Goal: Use online tool/utility: Use online tool/utility

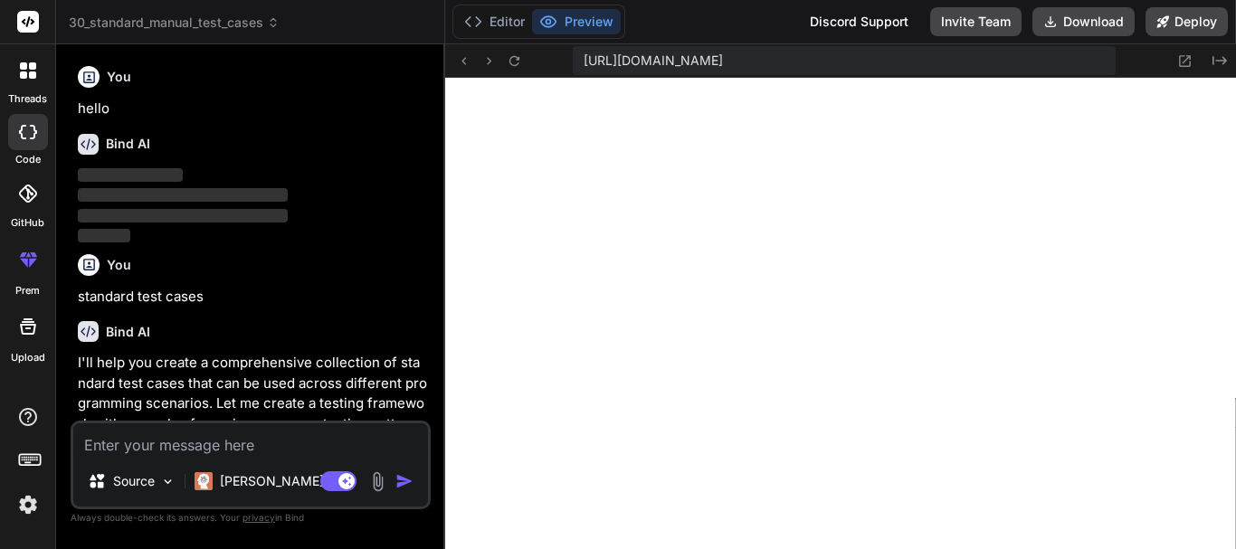
scroll to position [946, 0]
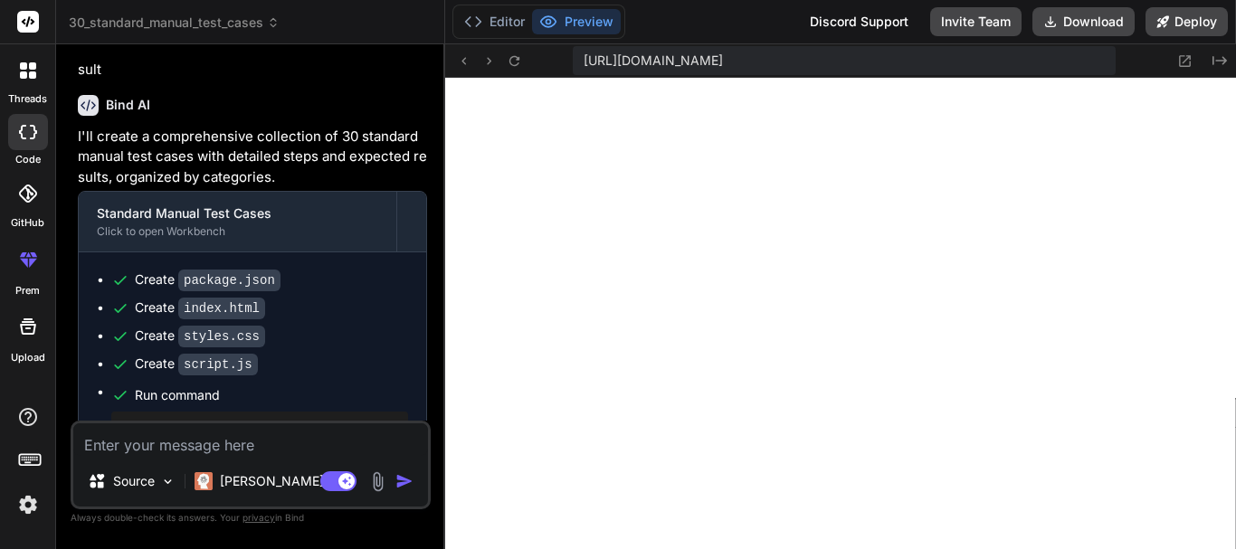
click at [152, 447] on textarea at bounding box center [250, 439] width 355 height 33
paste textarea "// Online Java Compiler // Use this editor to write, compile and run your Java …"
type textarea "// Online Java Compiler // Use this editor to write, compile and run your Java …"
type textarea "x"
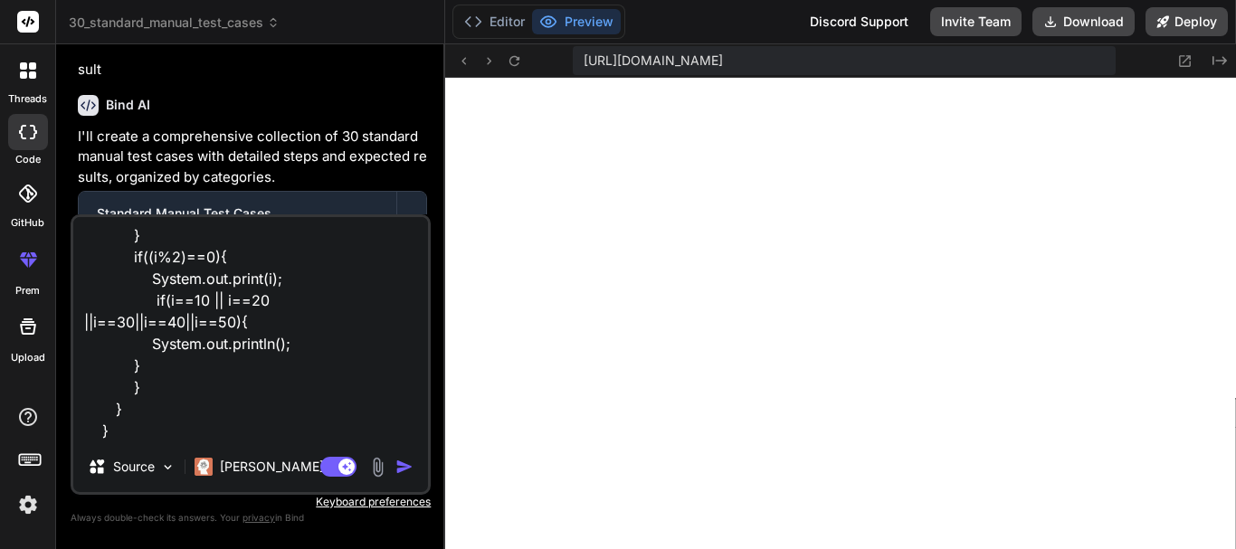
type textarea "// Online Java Compiler // Use this editor to write, compile and run your Java …"
click at [404, 464] on img "button" at bounding box center [404, 467] width 18 height 18
type textarea "x"
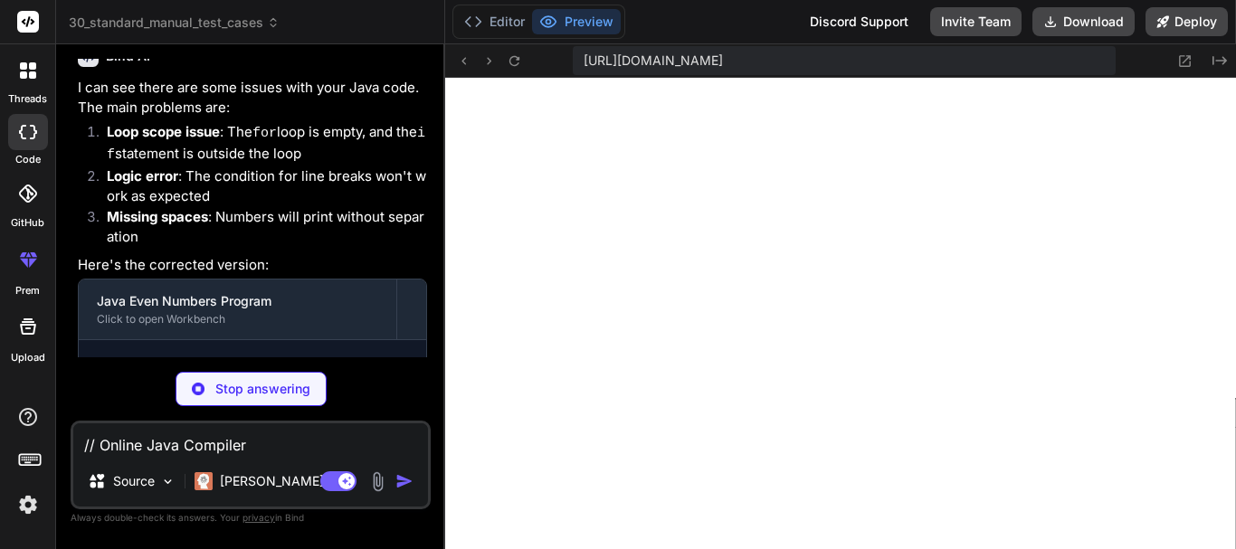
scroll to position [1870, 0]
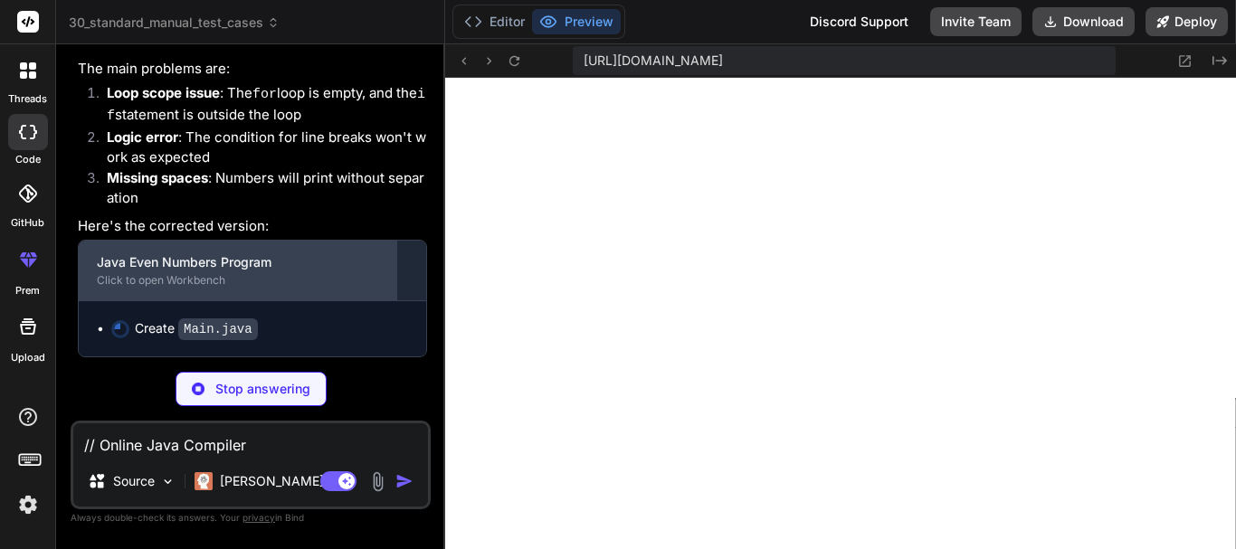
type textarea "x"
type textarea "} } }"
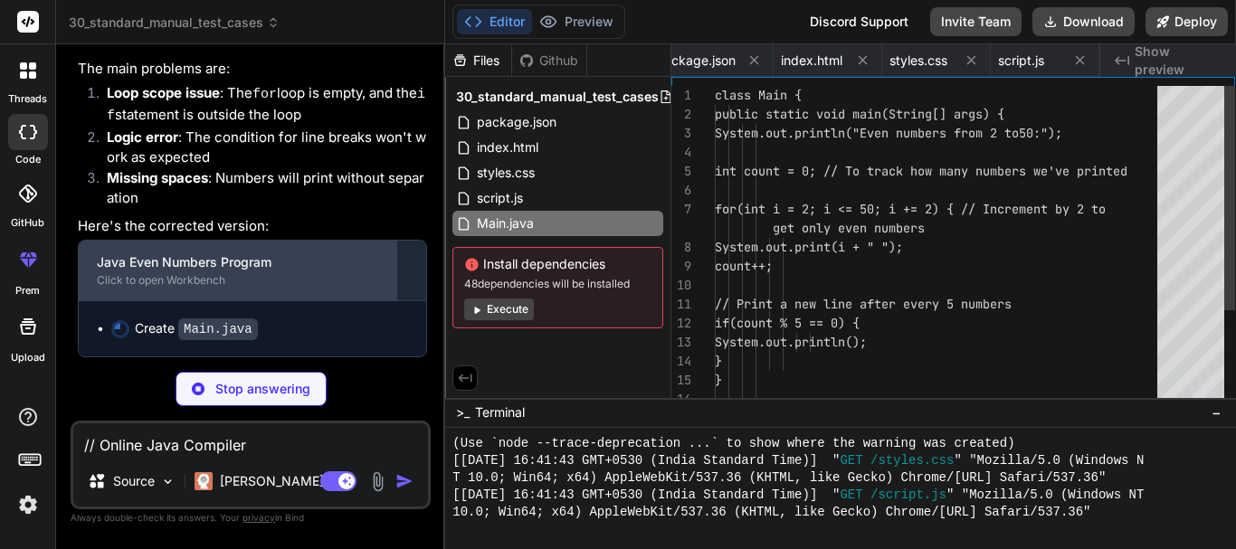
scroll to position [0, 131]
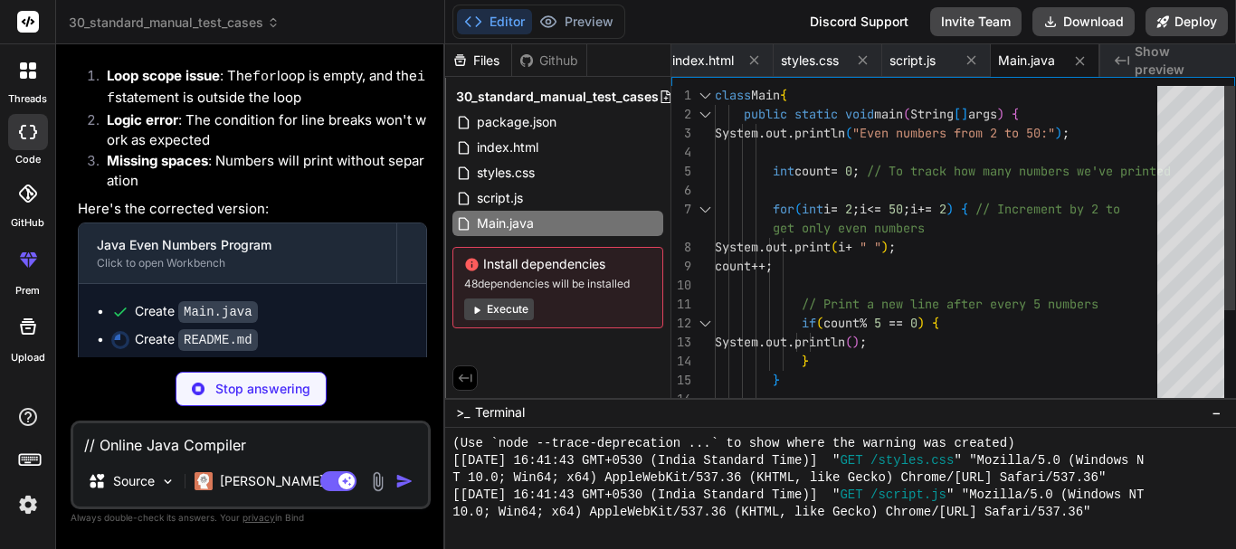
type textarea "x"
type textarea "```java for(int i = 2; i <= 50; i += 2) { System.out.print(i + " "); // line br…"
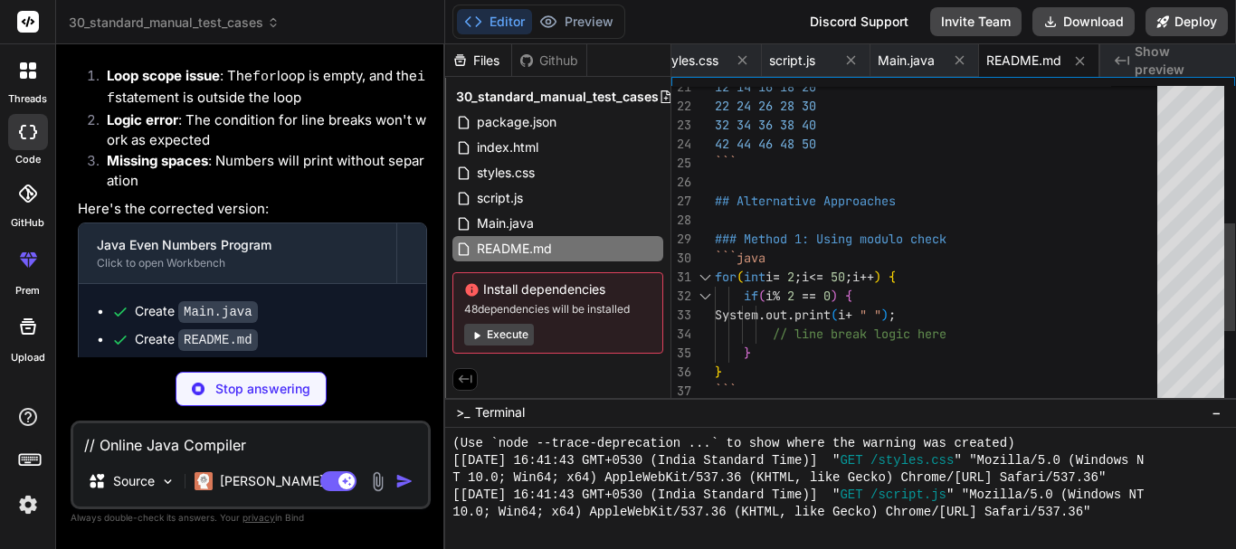
type textarea "x"
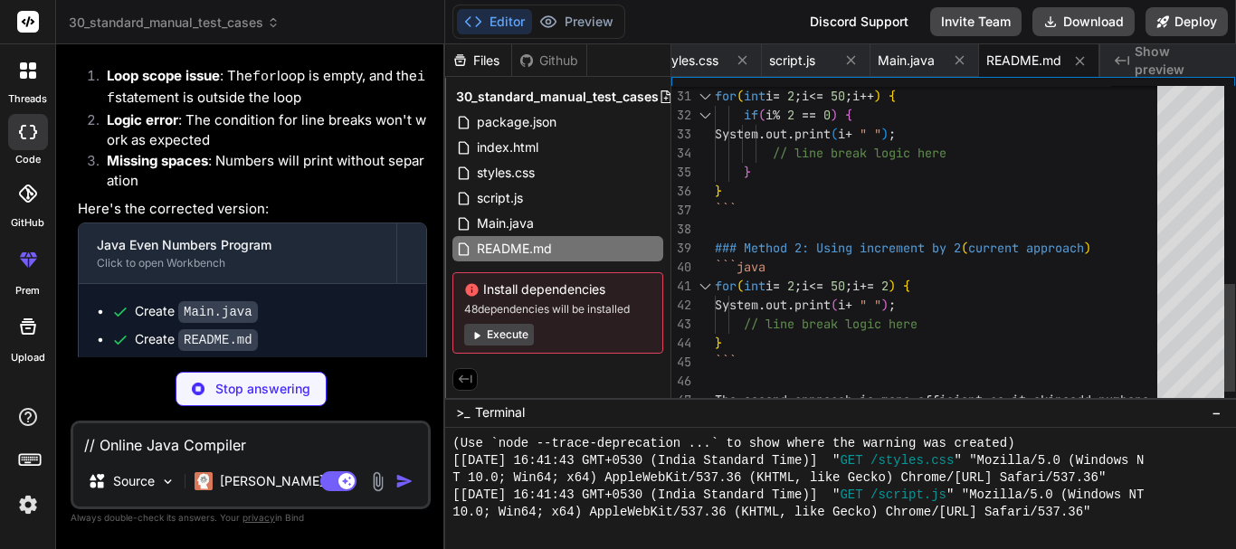
type textarea "your original logic if(i == 10 || i == 20 || i == 30 || i == 40 || i == 50) { S…"
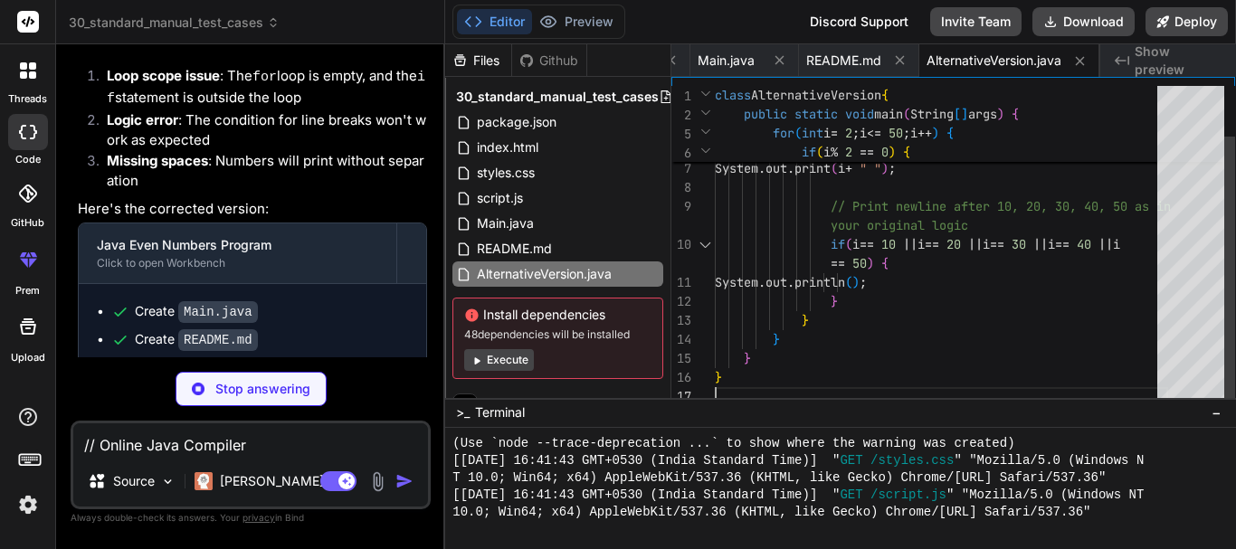
scroll to position [0, 0]
type textarea "x"
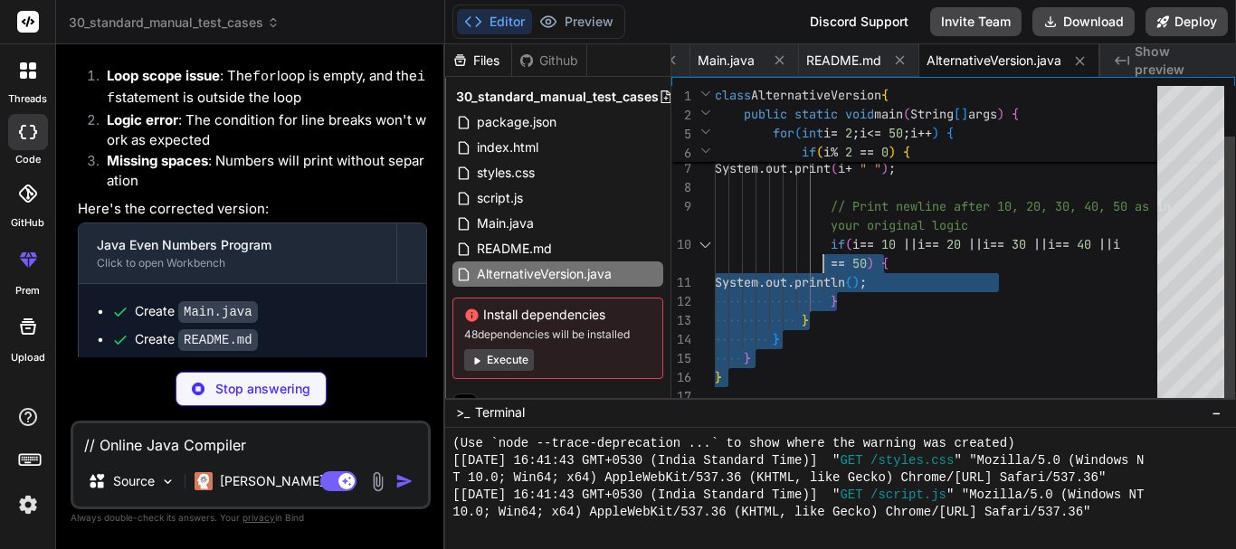
type textarea "class AlternativeVersion { public static void main(String[] args) { System.out.…"
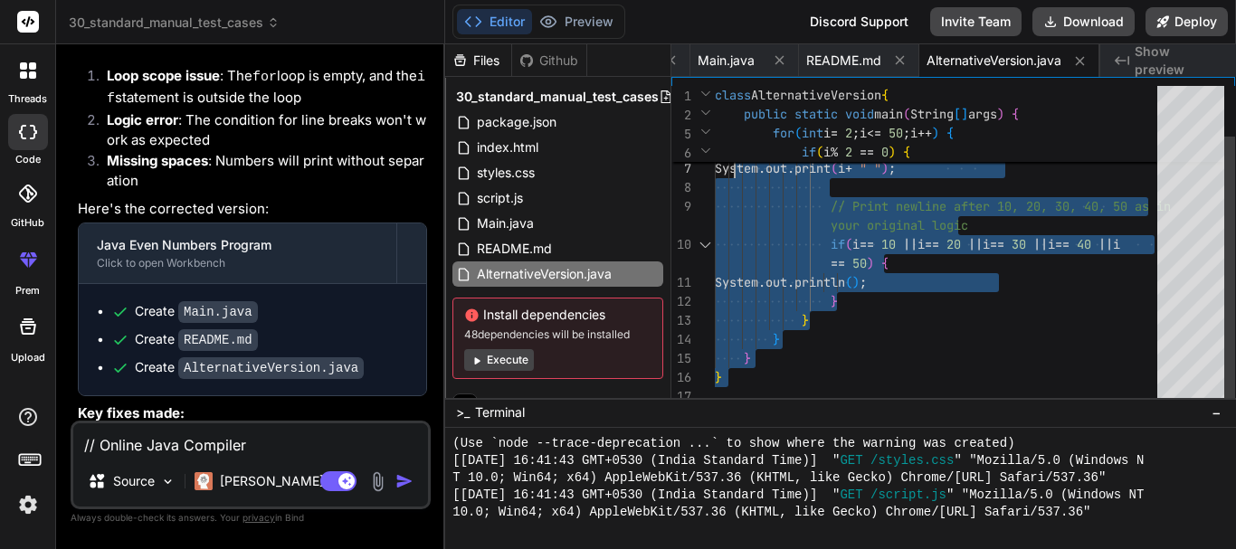
type textarea "x"
drag, startPoint x: 738, startPoint y: 379, endPoint x: 740, endPoint y: 116, distance: 263.3
click at [740, 116] on div "(Alternative Version):" ) ; for ( int i = 2 ; i <= 50 ; i ++ ) { if ( i % 2 == …" at bounding box center [941, 216] width 453 height 380
drag, startPoint x: 767, startPoint y: 184, endPoint x: 875, endPoint y: 405, distance: 246.5
click at [875, 405] on div "(Alternative Version):" ) ; for ( int i = 2 ; i <= 50 ; i ++ ) { if ( i % 2 == …" at bounding box center [941, 216] width 453 height 380
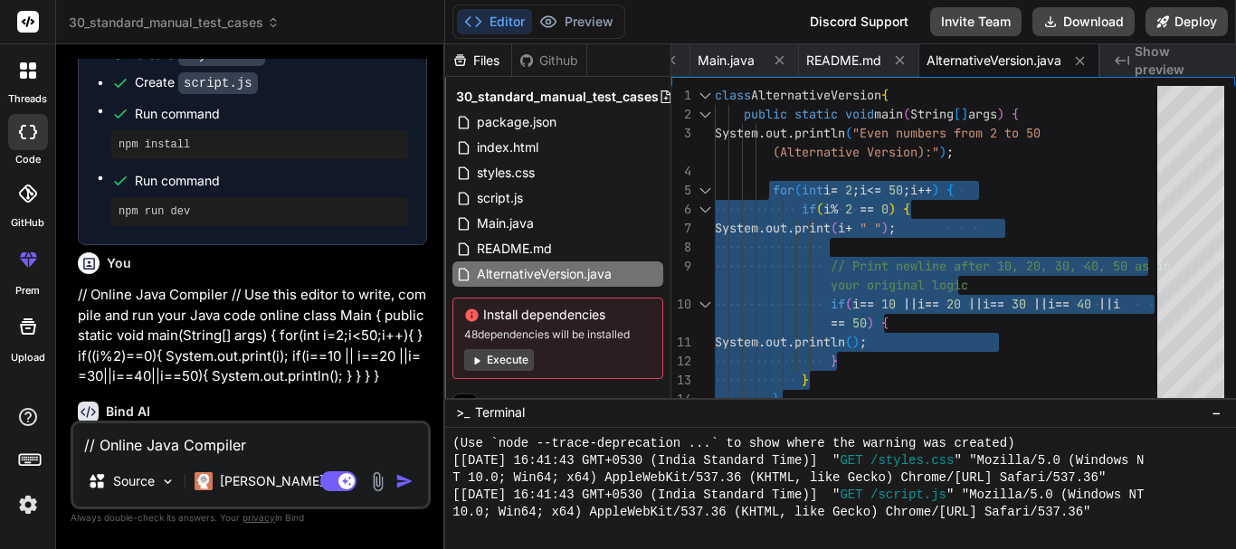
scroll to position [1647, 0]
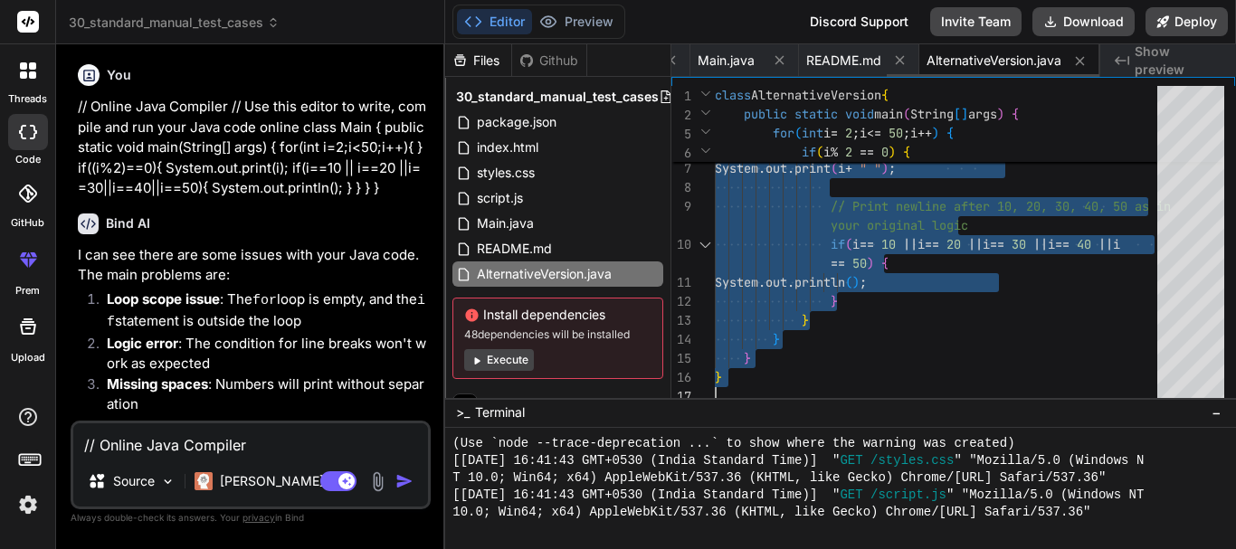
click at [966, 62] on span "AlternativeVersion.java" at bounding box center [994, 61] width 135 height 18
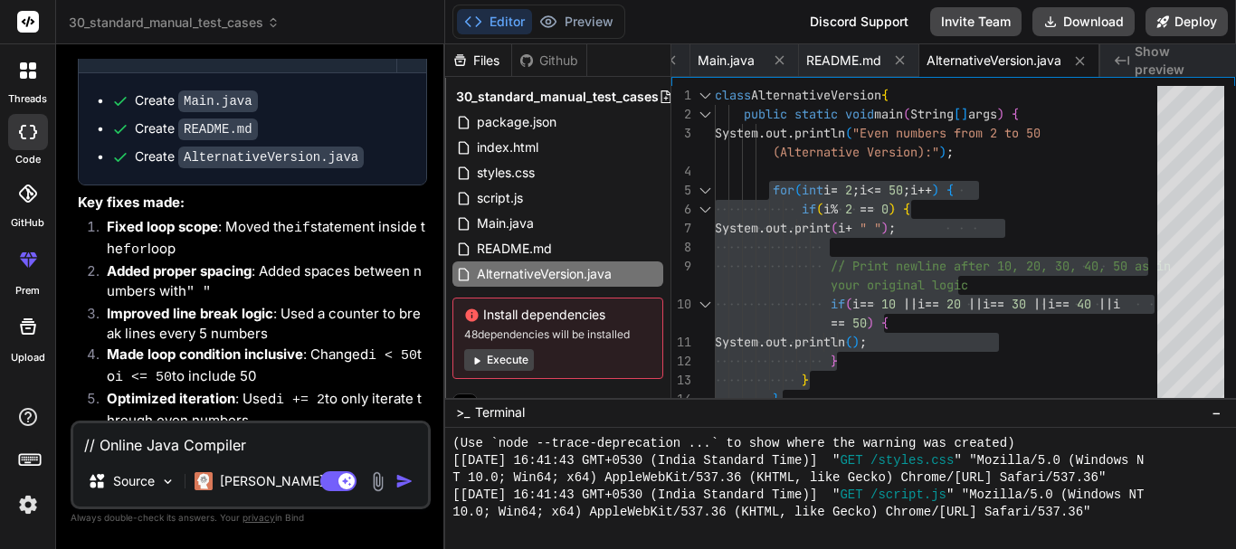
scroll to position [2190, 0]
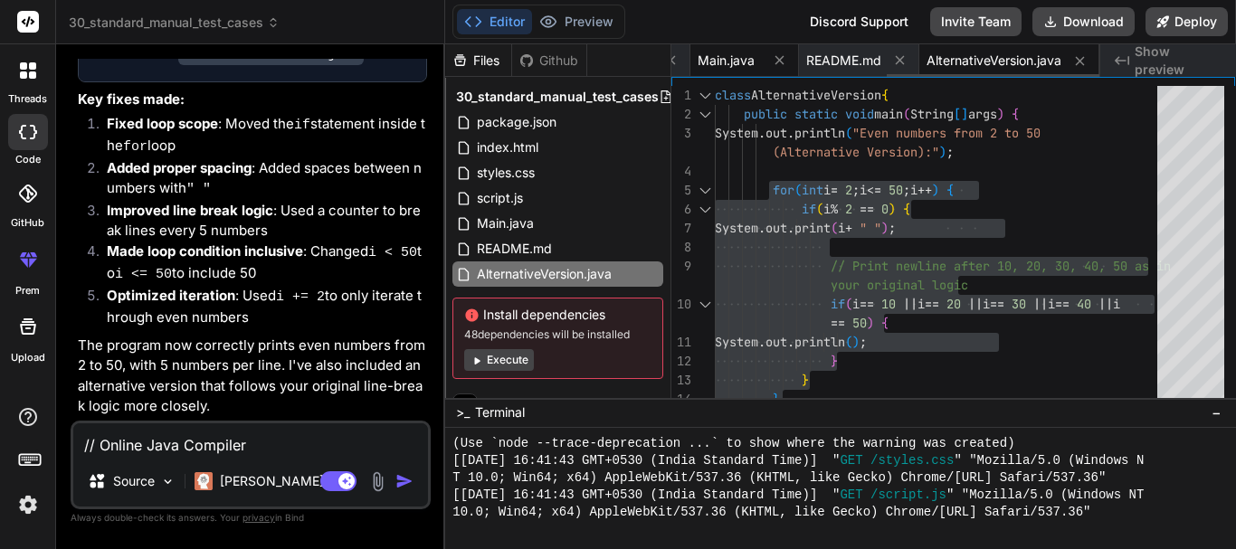
click at [737, 65] on span "Main.java" at bounding box center [726, 61] width 57 height 18
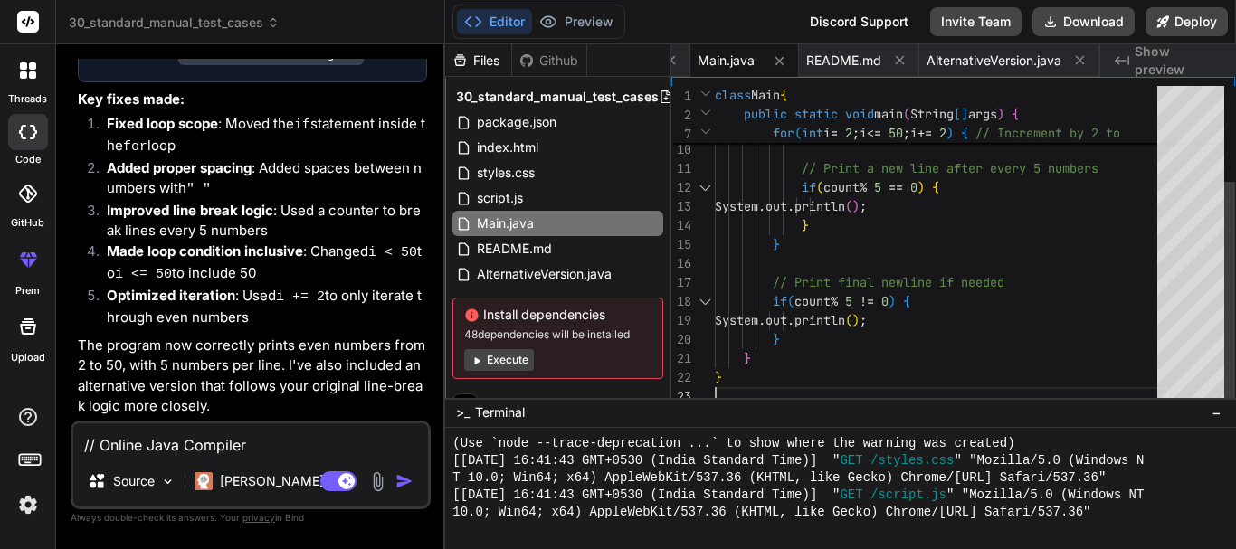
scroll to position [0, 0]
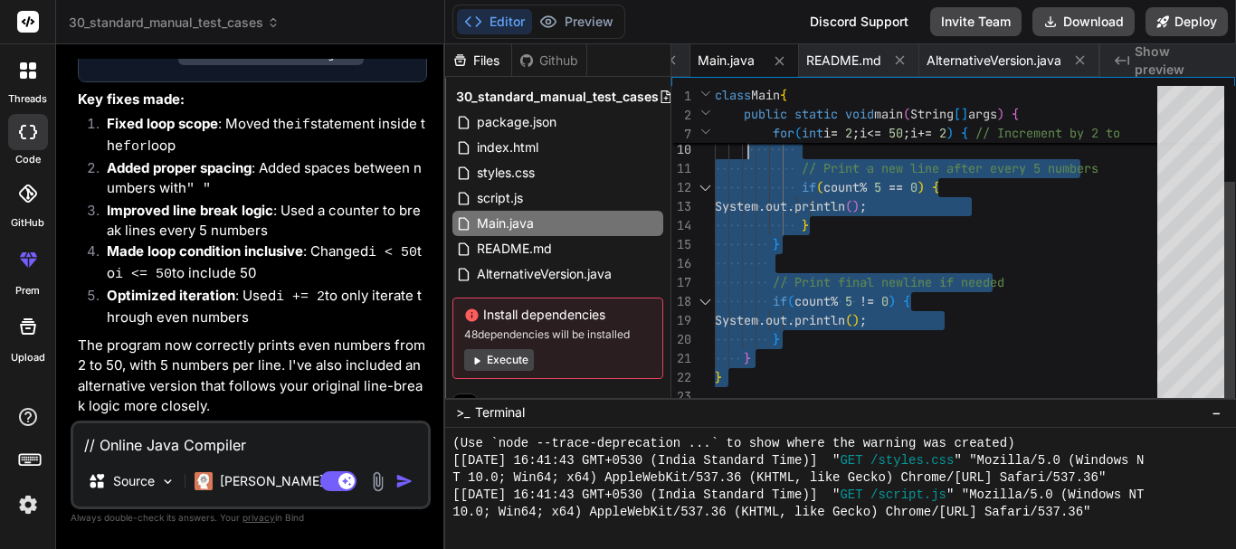
type textarea "class Main { public static void main(String[] args) { System.out.println("Even …"
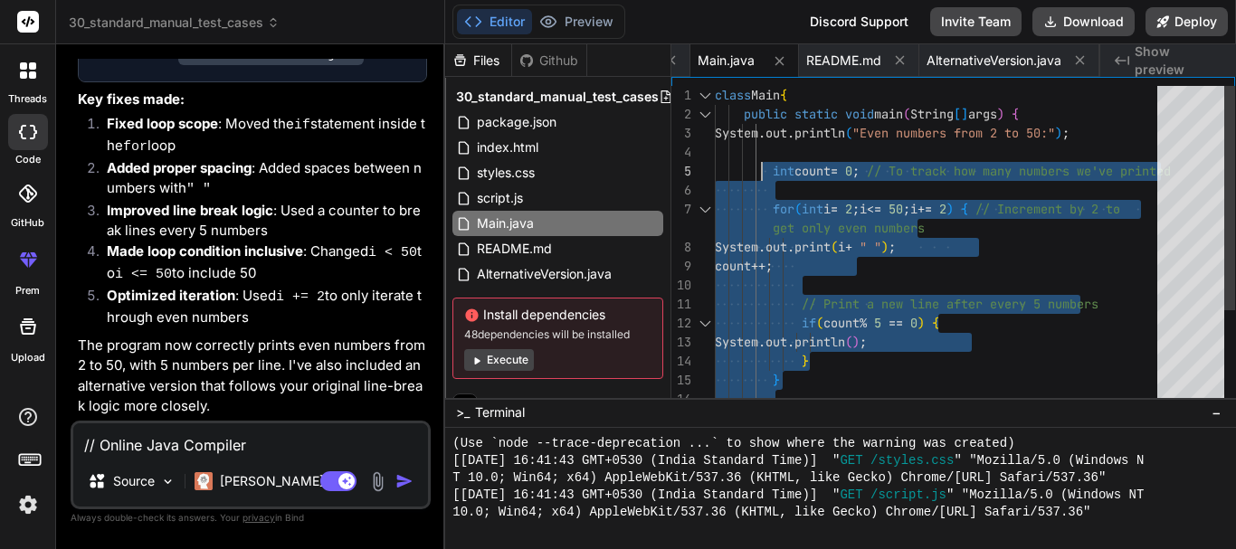
drag, startPoint x: 731, startPoint y: 379, endPoint x: 763, endPoint y: 160, distance: 221.3
